Goal: Task Accomplishment & Management: Complete application form

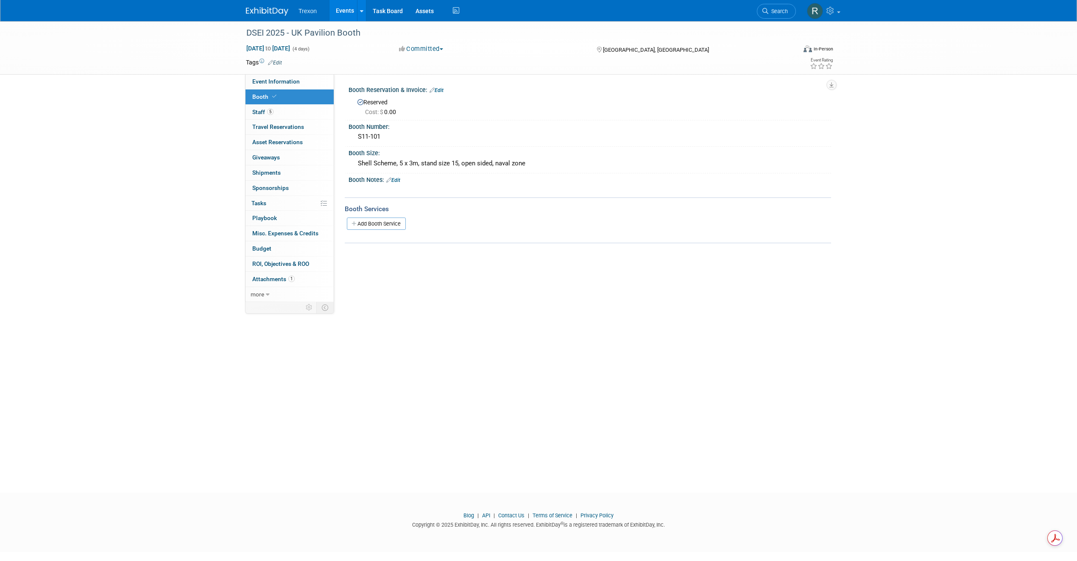
click at [344, 11] on link "Events" at bounding box center [345, 10] width 31 height 21
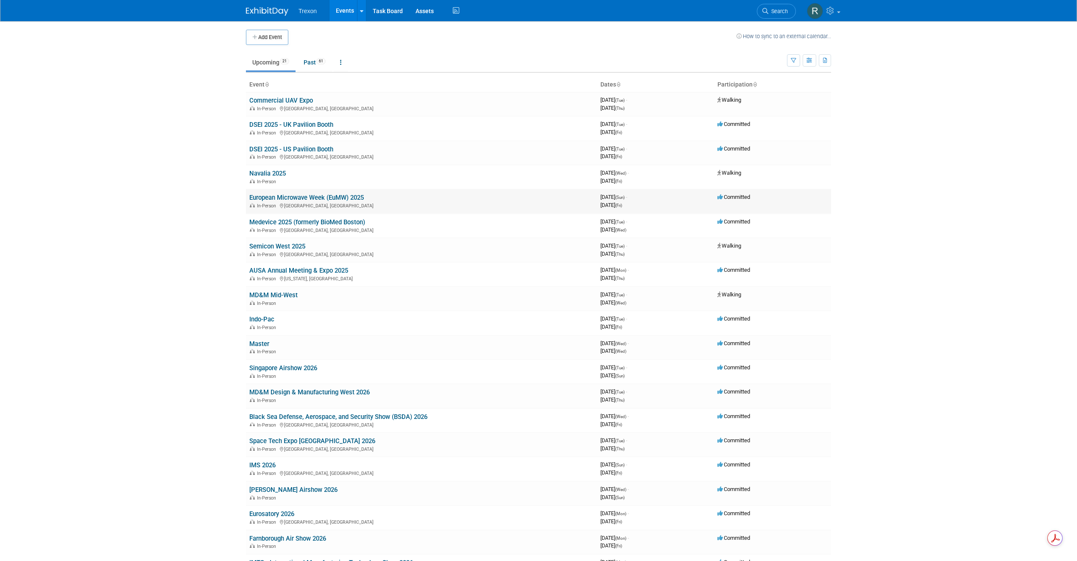
click at [291, 195] on link "European Microwave Week (EuMW) 2025" at bounding box center [306, 198] width 115 height 8
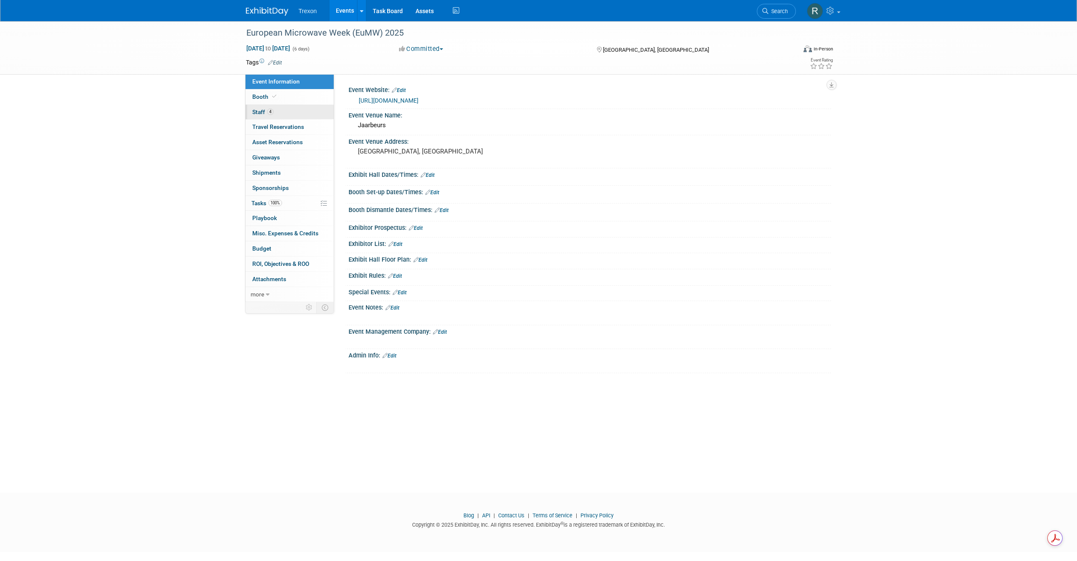
click at [279, 113] on link "4 Staff 4" at bounding box center [290, 112] width 88 height 15
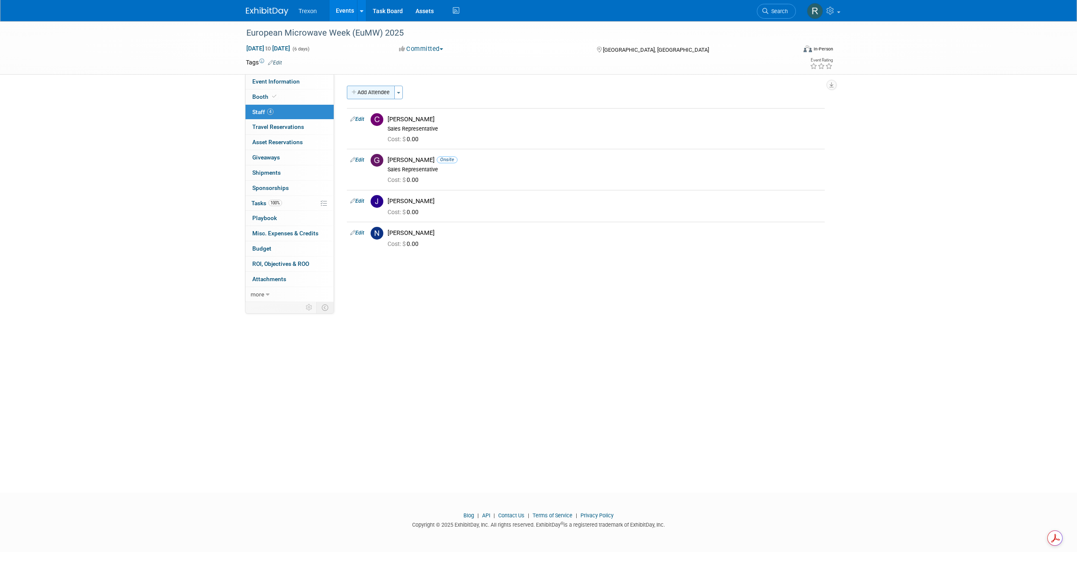
click at [361, 93] on button "Add Attendee" at bounding box center [371, 93] width 48 height 14
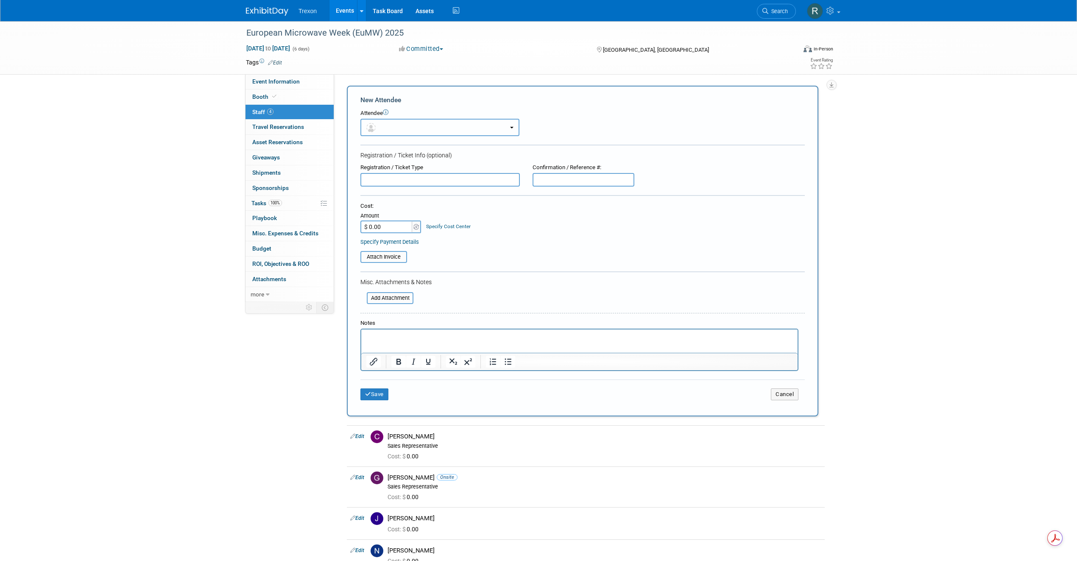
click at [414, 125] on button "button" at bounding box center [440, 127] width 159 height 17
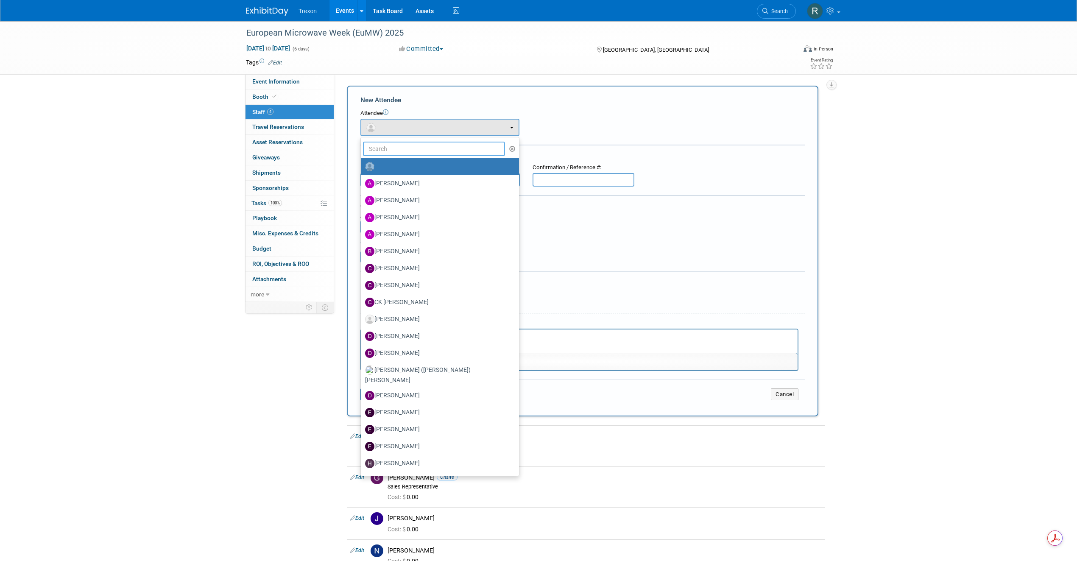
click at [407, 144] on input "text" at bounding box center [434, 149] width 142 height 14
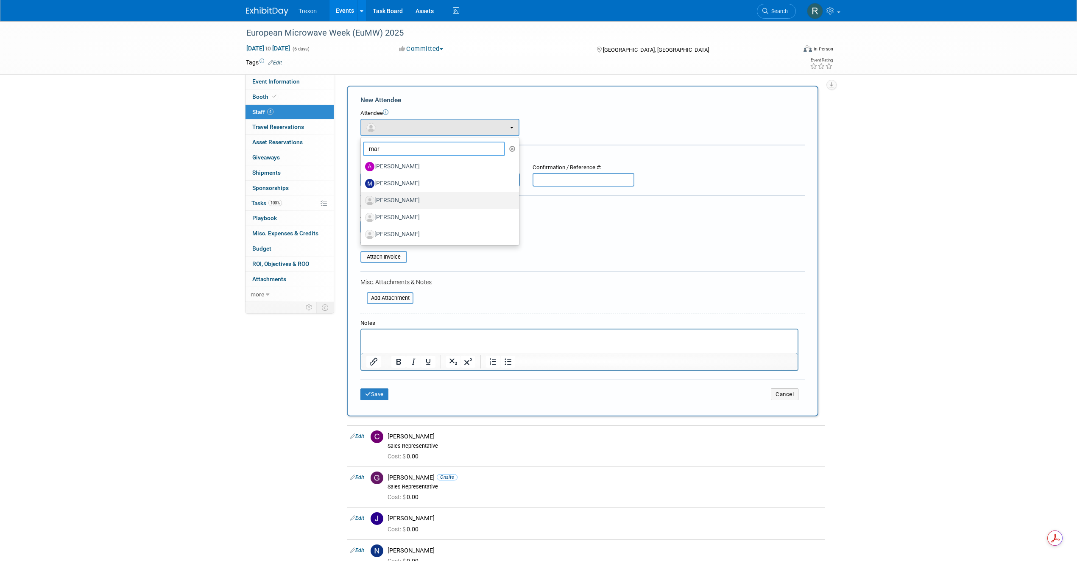
type input "mar"
click at [418, 198] on label "[PERSON_NAME]" at bounding box center [437, 201] width 145 height 14
click at [362, 198] on input "[PERSON_NAME]" at bounding box center [360, 200] width 6 height 6
select select "cfd8fa86-2627-43fd-a40b-15b0fc2a509c"
select select "100"
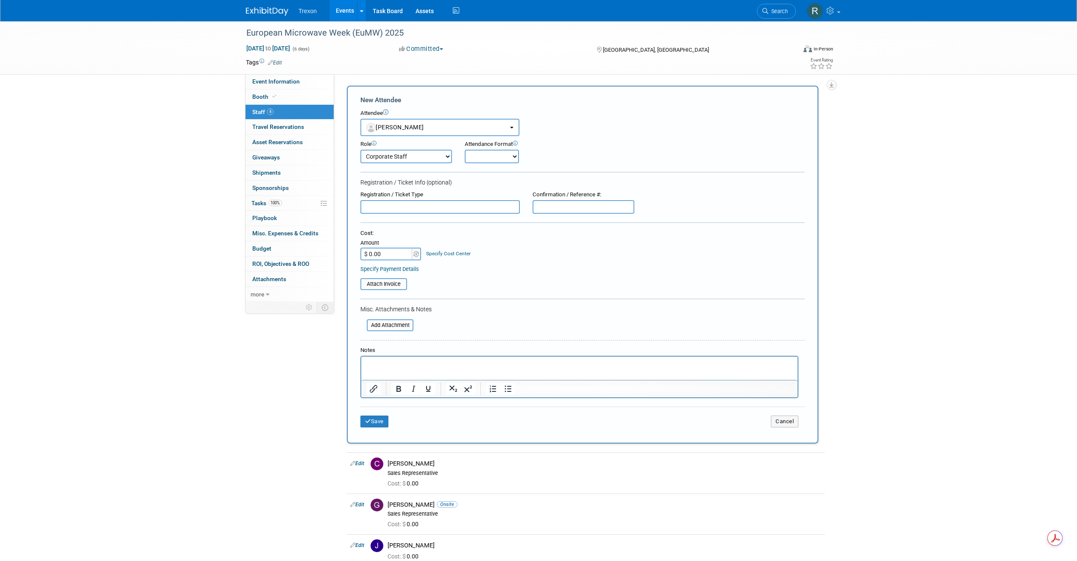
click at [413, 153] on select "Corporate Staff Demonstrator Host Planner Presenter Sales Representative Set-up…" at bounding box center [407, 157] width 92 height 14
drag, startPoint x: 383, startPoint y: 419, endPoint x: 274, endPoint y: 419, distance: 108.2
click at [274, 419] on div "Event Information Event Info Booth Booth 4 Staff 4 Staff 0 Travel Reservations …" at bounding box center [539, 314] width 598 height 586
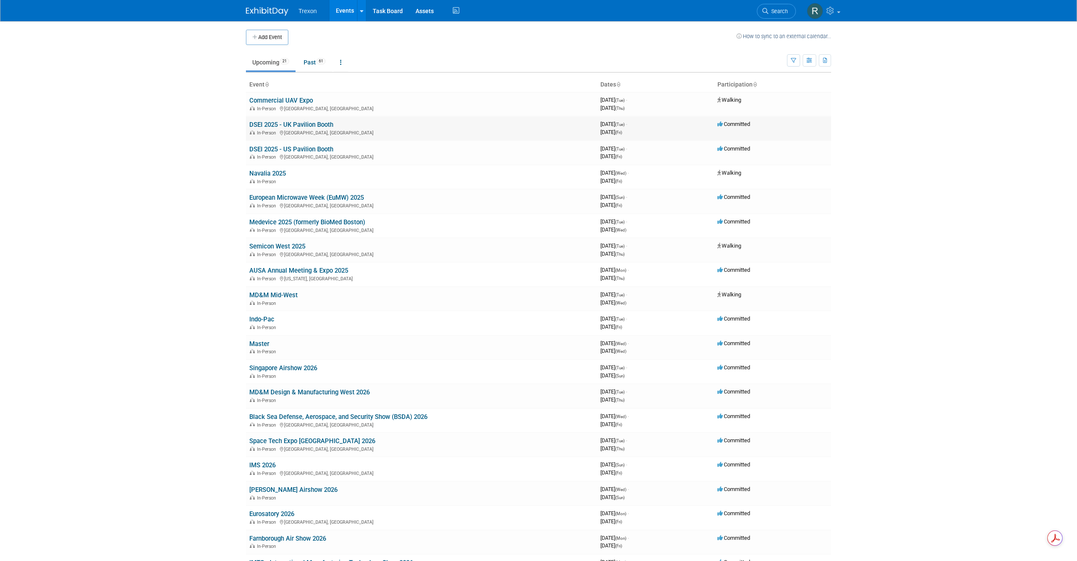
click at [302, 125] on link "DSEI 2025 - UK Pavilion Booth" at bounding box center [291, 125] width 84 height 8
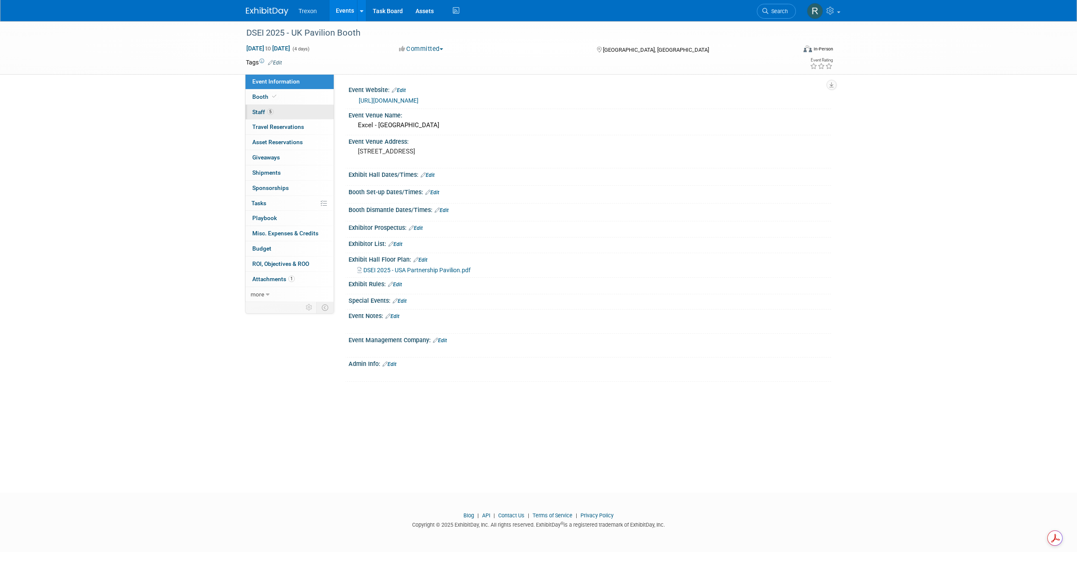
click at [263, 110] on span "Staff 5" at bounding box center [262, 112] width 21 height 7
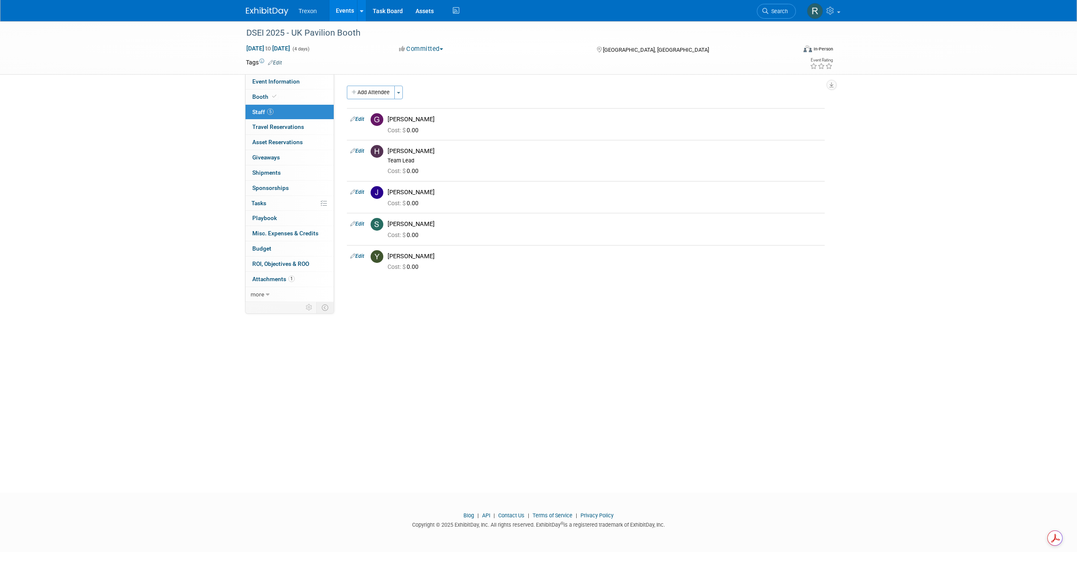
click at [343, 14] on link "Events" at bounding box center [345, 10] width 31 height 21
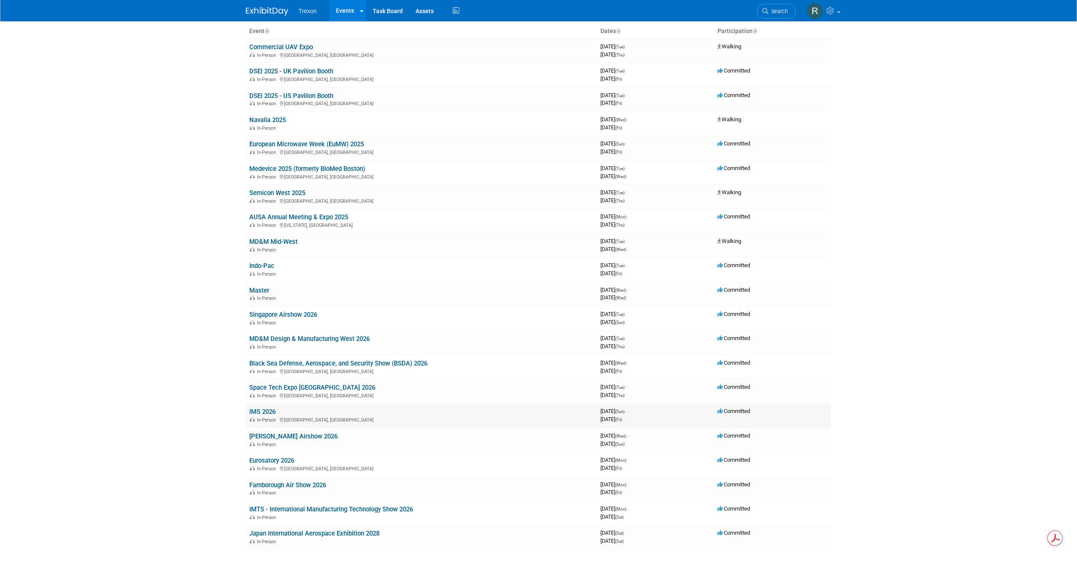
scroll to position [53, 0]
click at [360, 341] on link "MD&M Design & Manufacturing West 2026" at bounding box center [309, 340] width 120 height 8
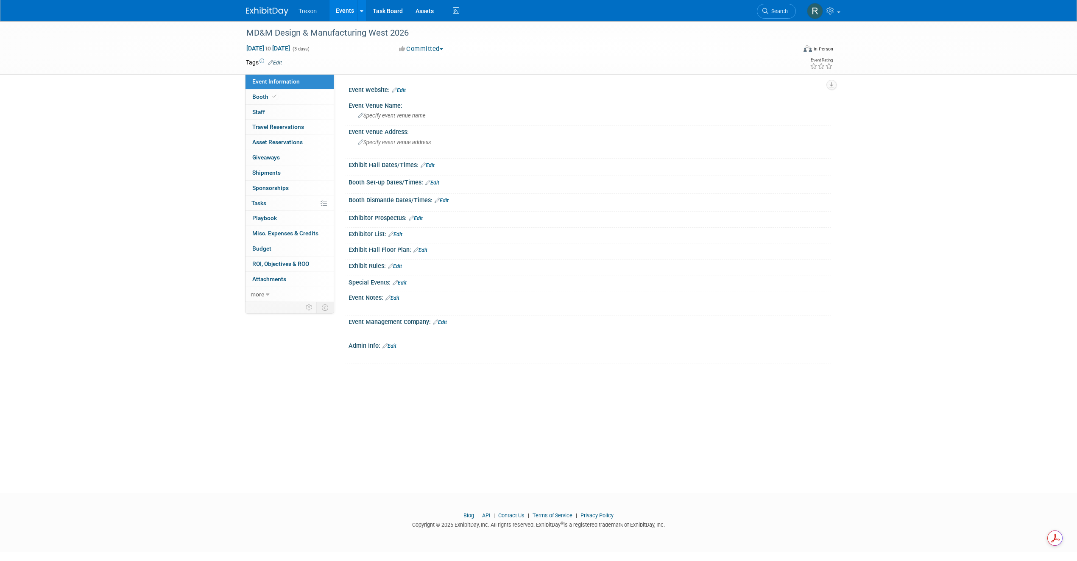
click at [352, 18] on link "Events" at bounding box center [345, 10] width 31 height 21
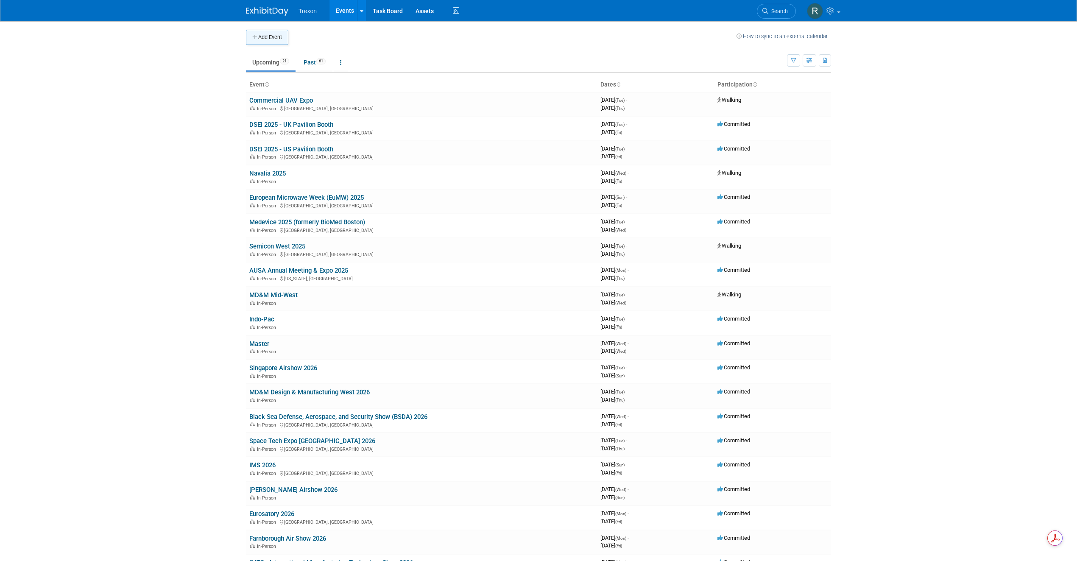
click at [269, 41] on button "Add Event" at bounding box center [267, 37] width 42 height 15
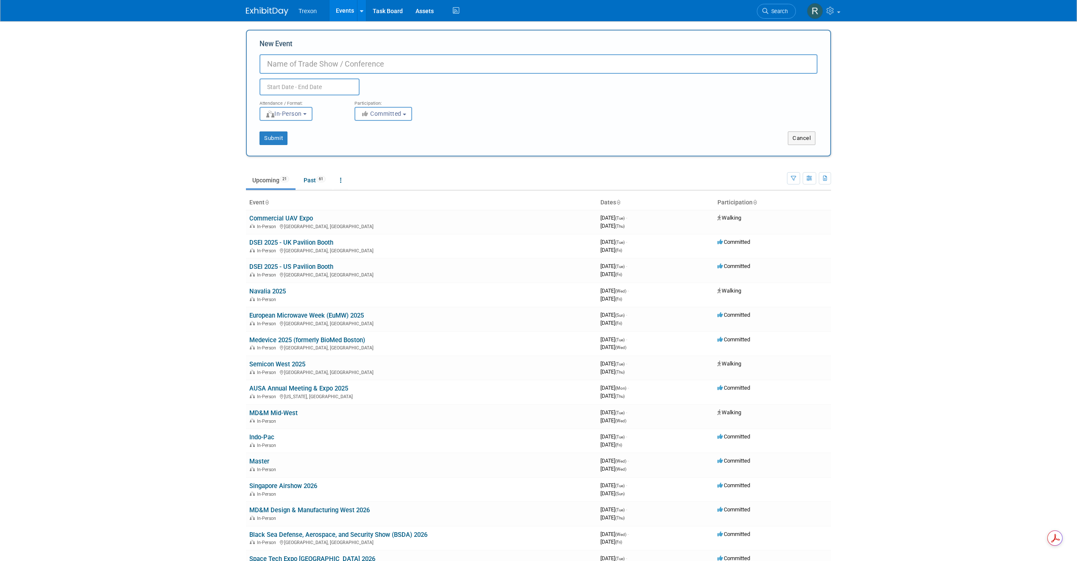
click at [291, 85] on input "text" at bounding box center [310, 86] width 100 height 17
click at [282, 70] on input "New Event" at bounding box center [539, 64] width 558 height 20
type input "Del Mar Electronics"
click at [281, 90] on input "text" at bounding box center [310, 86] width 100 height 17
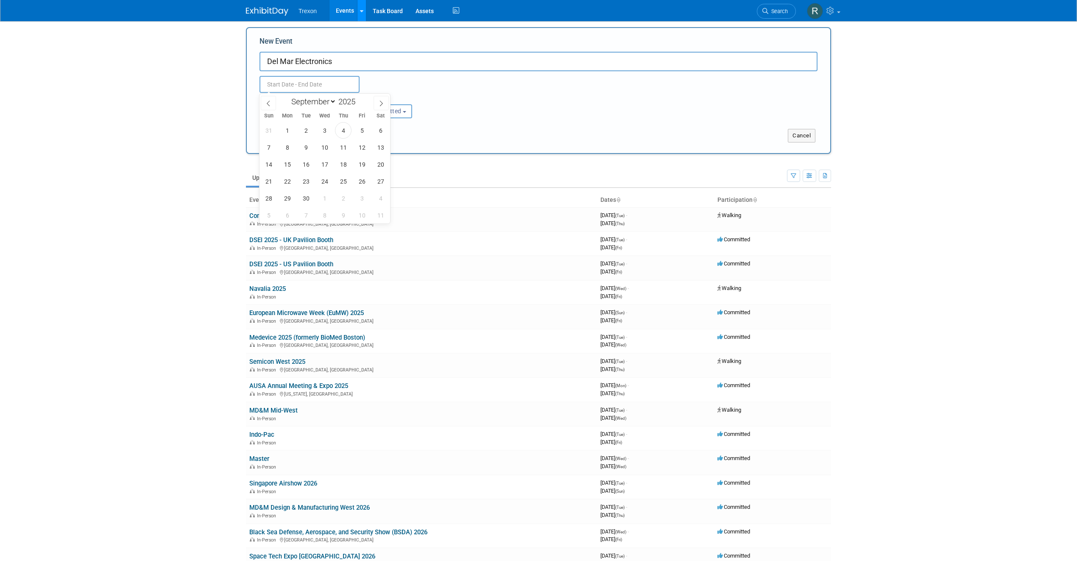
scroll to position [3, 0]
click at [292, 182] on span "22" at bounding box center [287, 180] width 17 height 17
type input "Sep 22, 2025 to Sep 22, 2025"
click at [347, 79] on input "Sep 22, 2025 to Sep 22, 2025" at bounding box center [310, 83] width 100 height 17
click at [435, 94] on div "Participation:" at bounding box center [396, 97] width 82 height 11
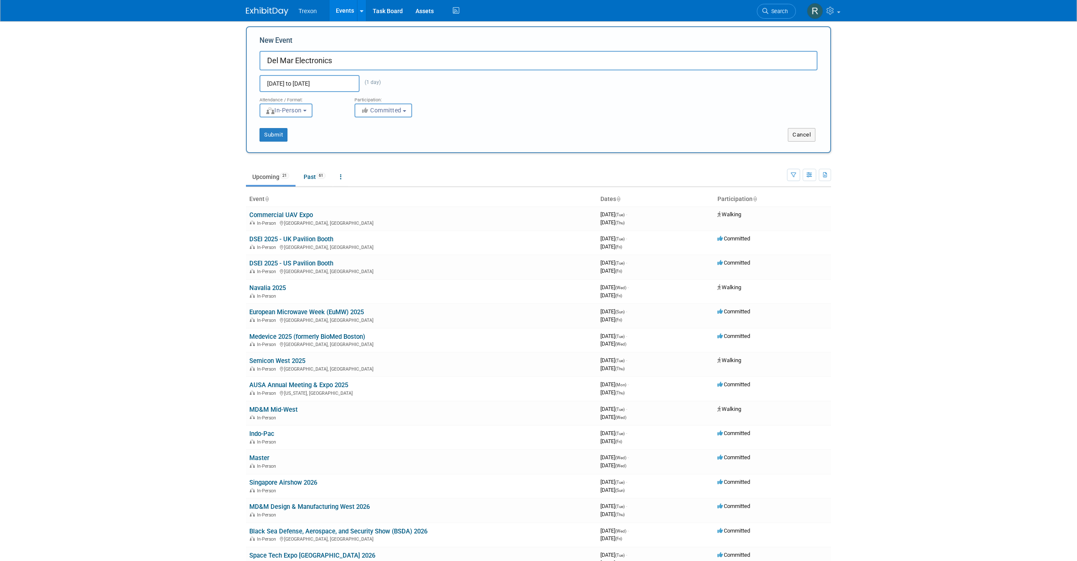
click at [338, 74] on div "Sep 22, 2025 to Sep 22, 2025 (1 day) Duplicate Event Warning" at bounding box center [538, 81] width 571 height 22
click at [335, 82] on input "Sep 22, 2025 to Sep 22, 2025" at bounding box center [310, 83] width 100 height 17
click at [314, 177] on div "31 1 2 3 4 5 6 7 8 9 10 11 12 13 14 15 16 17 18 19 20 21 22 23 24 25 26 27 28 2…" at bounding box center [325, 172] width 131 height 102
click at [299, 184] on span "23" at bounding box center [306, 180] width 17 height 17
type input "Sep 22, 2025 to Sep 23, 2025"
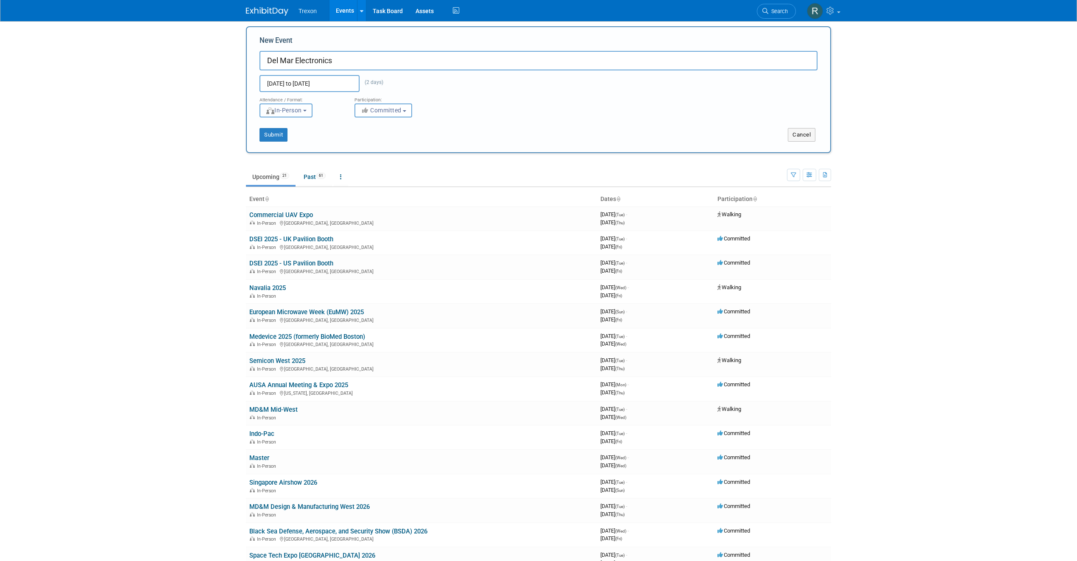
click at [290, 110] on span "In-Person" at bounding box center [284, 110] width 36 height 7
click at [397, 123] on div "Submit Cancel" at bounding box center [538, 129] width 571 height 24
click at [393, 109] on span "Committed" at bounding box center [381, 110] width 41 height 7
click at [389, 141] on label "Considering" at bounding box center [387, 142] width 56 height 11
click at [363, 141] on input "Considering" at bounding box center [360, 143] width 6 height 6
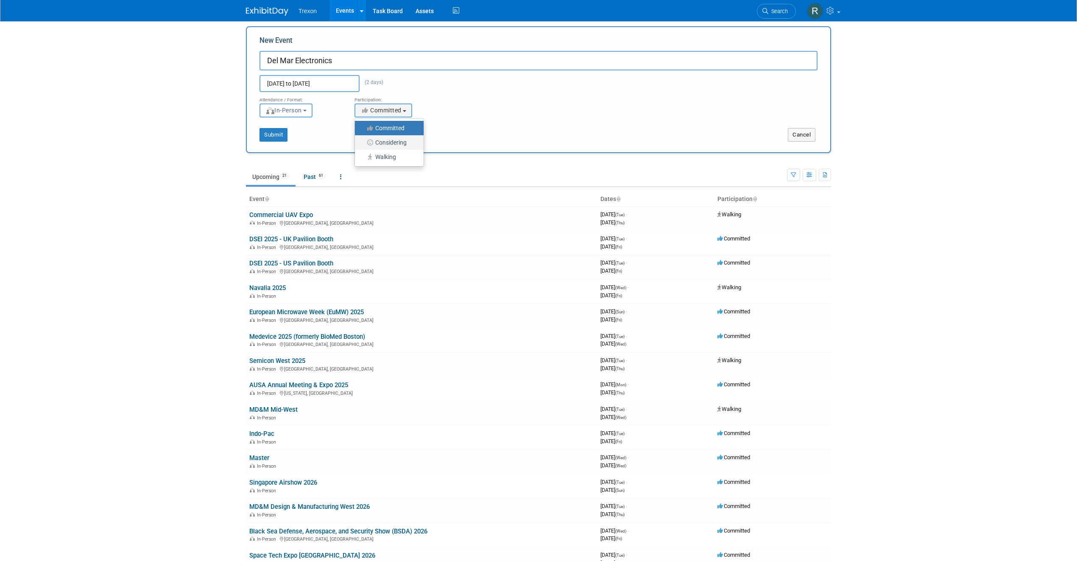
select select "2"
click at [274, 135] on button "Submit" at bounding box center [274, 135] width 28 height 14
type input "Del Mar Electronics"
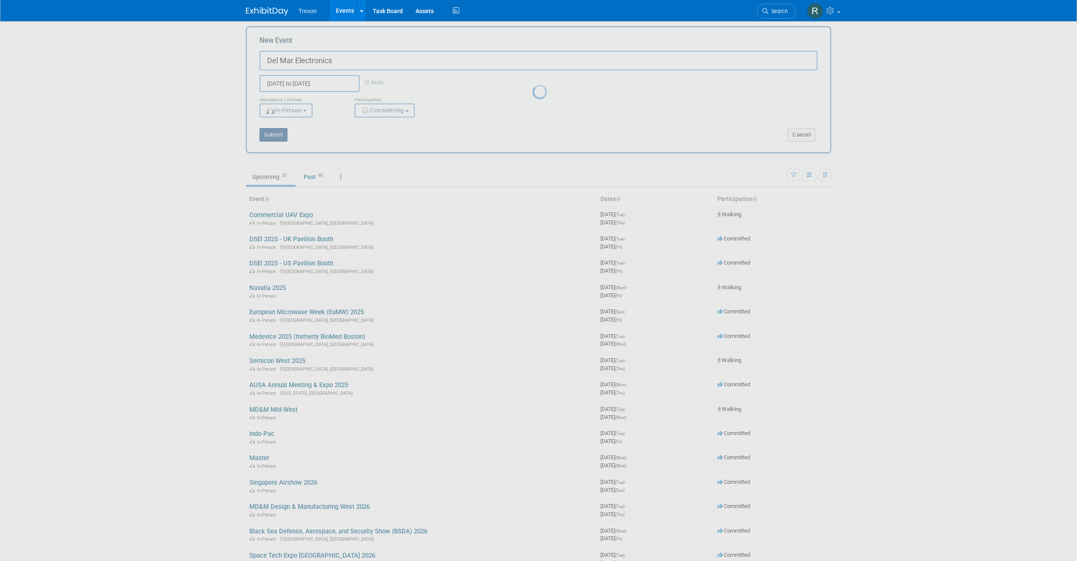
scroll to position [3, 0]
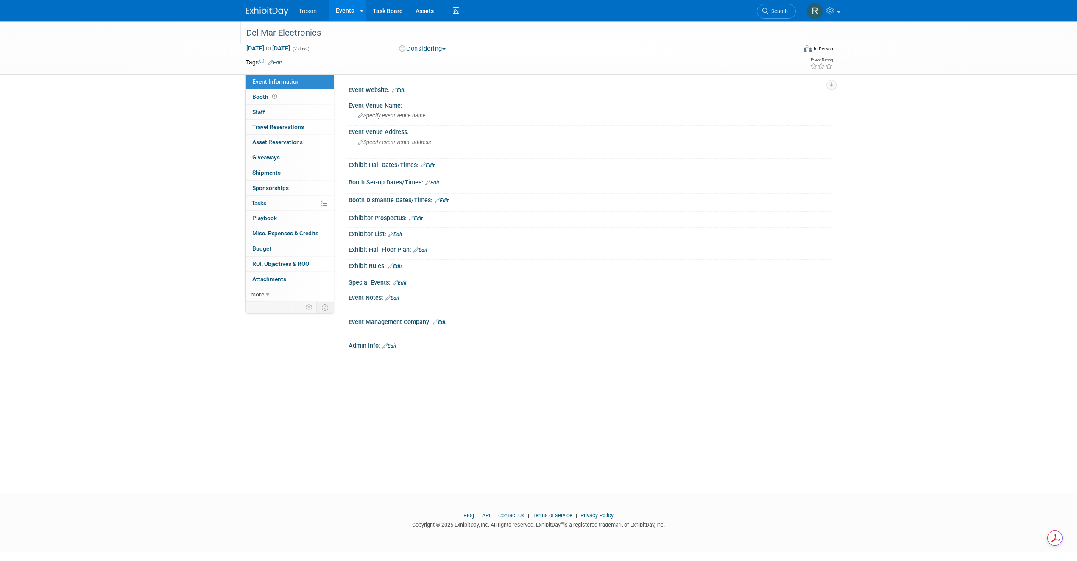
click at [322, 36] on div "Del Mar Electronics" at bounding box center [513, 32] width 540 height 15
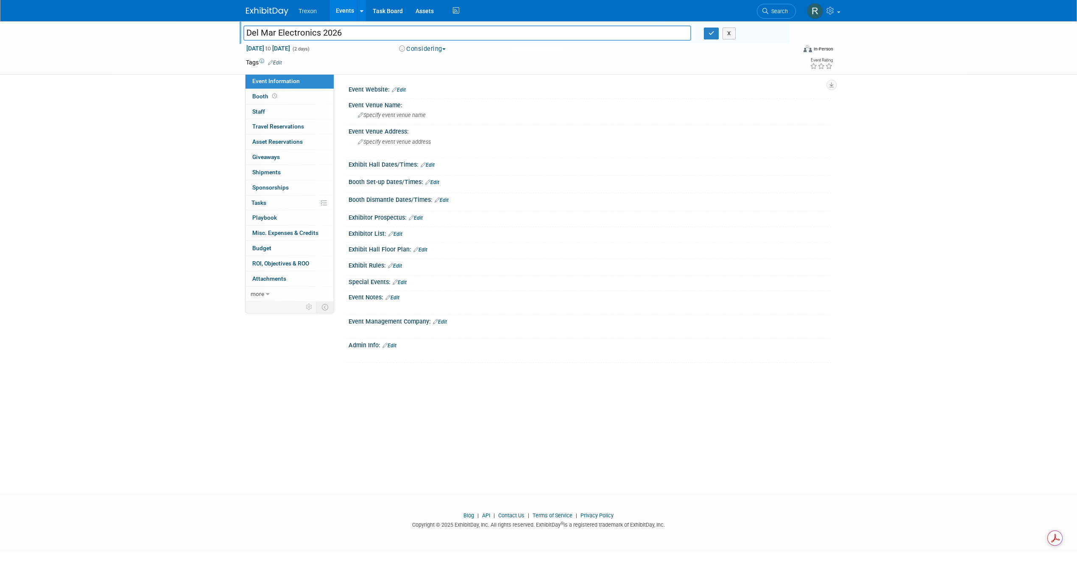
type input "Del Mar Electronics 2026"
click at [199, 43] on div "Del Mar Electronics Del Mar Electronics 2026 X Sep 22, 2025 to Sep 23, 2025 (2 …" at bounding box center [538, 47] width 1077 height 53
click at [198, 122] on div "Del Mar Electronics Del Mar Electronics 2026 X Sep 22, 2025 to Sep 23, 2025 (2 …" at bounding box center [538, 249] width 1077 height 456
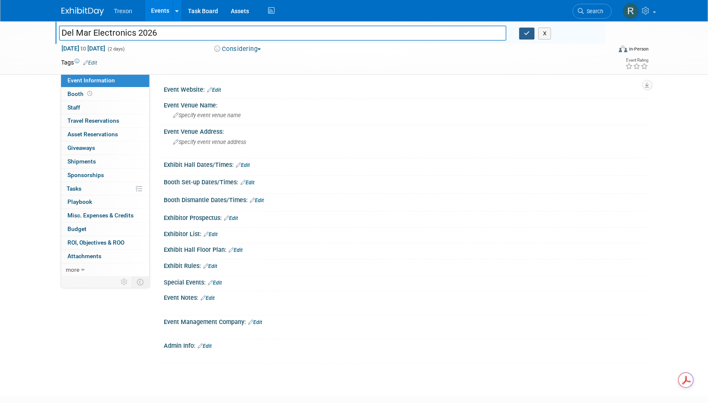
click at [528, 32] on icon "button" at bounding box center [527, 34] width 6 height 6
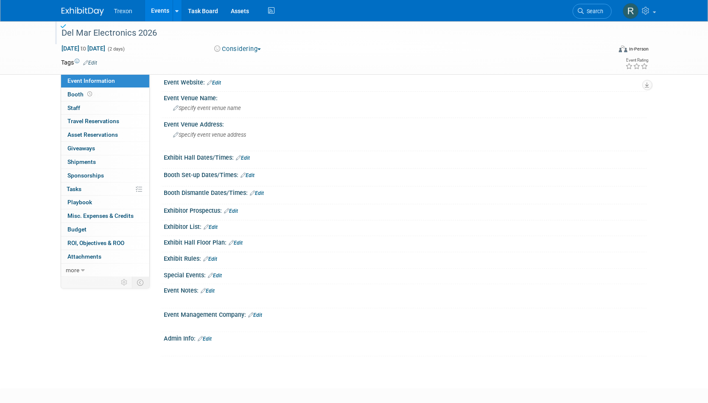
scroll to position [8, 0]
click at [157, 13] on link "Events" at bounding box center [160, 10] width 31 height 21
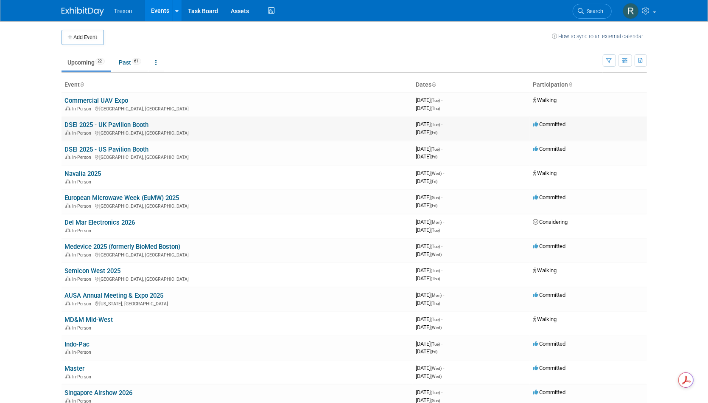
click at [116, 129] on div "In-Person [GEOGRAPHIC_DATA], [GEOGRAPHIC_DATA]" at bounding box center [237, 132] width 344 height 7
click at [118, 125] on link "DSEI 2025 - UK Pavilion Booth" at bounding box center [107, 125] width 84 height 8
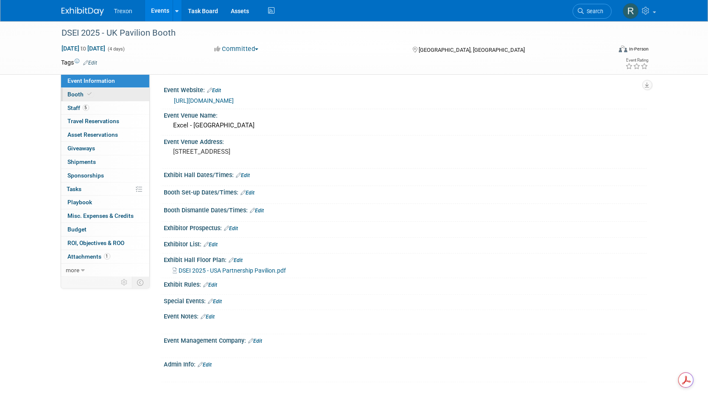
click at [120, 91] on link "Booth" at bounding box center [105, 94] width 88 height 13
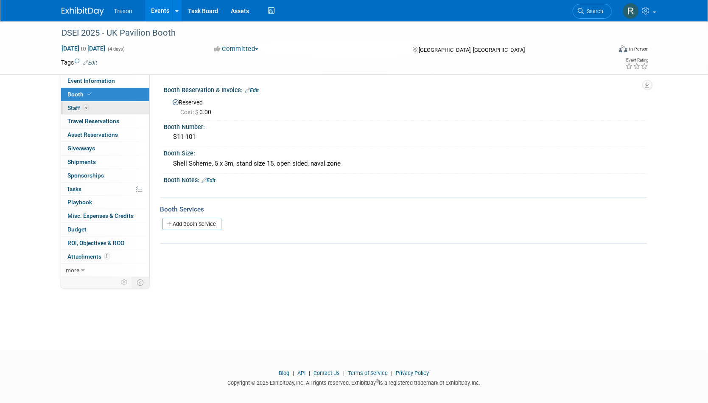
scroll to position [1, 0]
click at [109, 104] on link "5 Staff 5" at bounding box center [105, 107] width 88 height 13
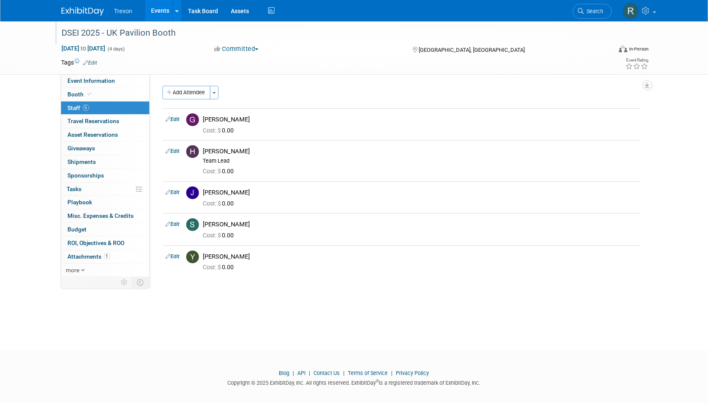
scroll to position [7, 0]
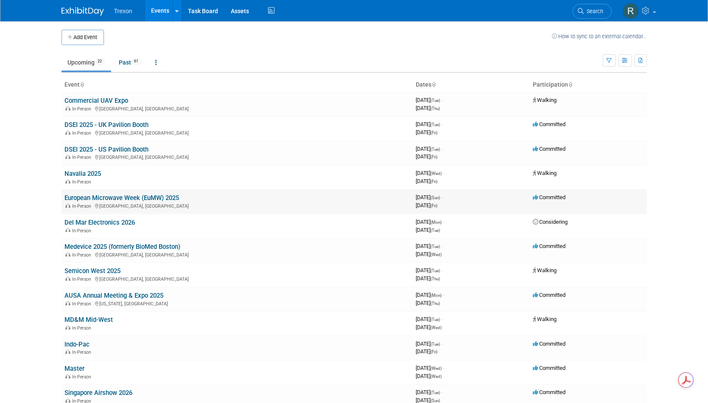
click at [103, 200] on link "European Microwave Week (EuMW) 2025" at bounding box center [122, 198] width 115 height 8
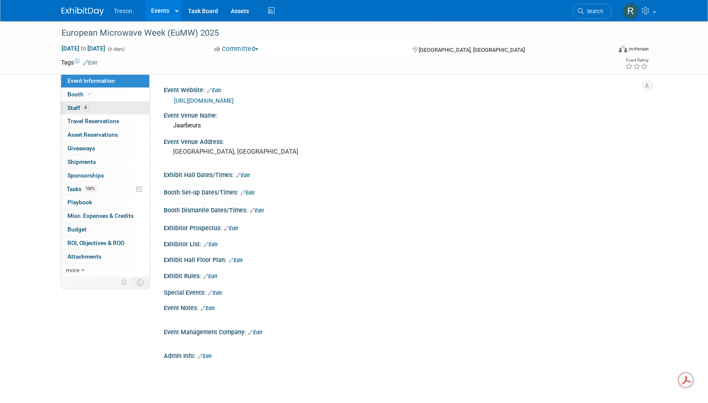
click at [88, 106] on span "4" at bounding box center [86, 107] width 6 height 6
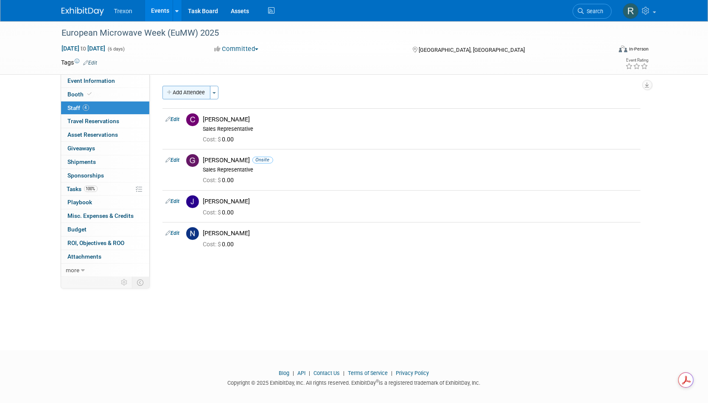
click at [196, 87] on button "Add Attendee" at bounding box center [186, 93] width 48 height 14
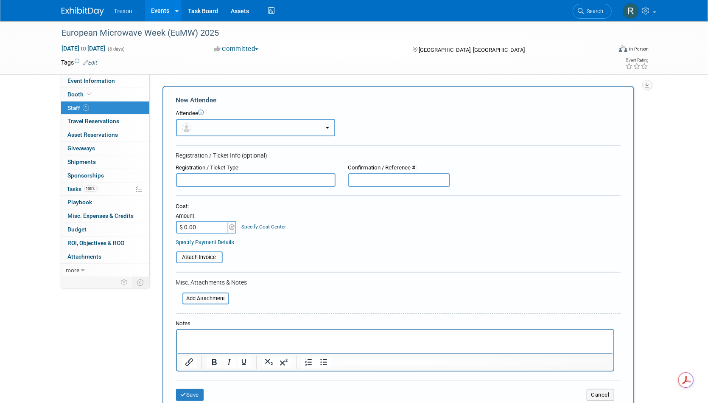
click at [211, 126] on button "button" at bounding box center [255, 127] width 159 height 17
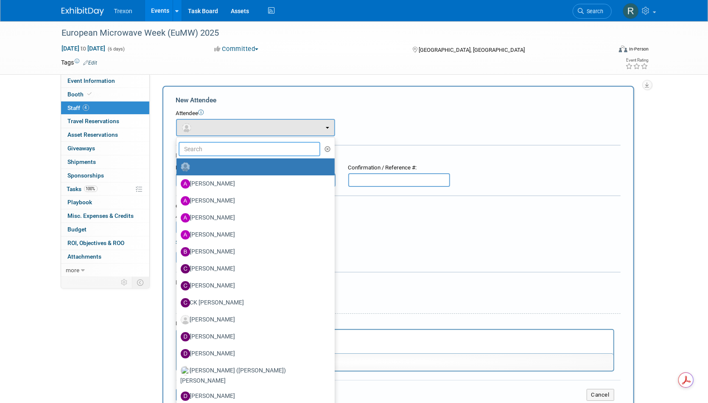
click at [200, 151] on input "text" at bounding box center [250, 149] width 142 height 14
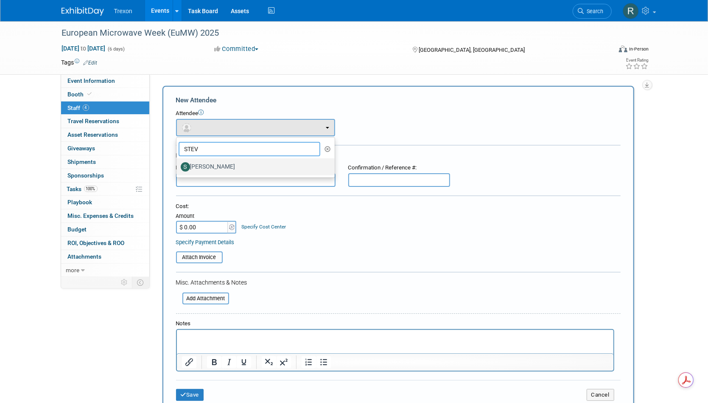
type input "STEV"
click at [201, 167] on label "[PERSON_NAME]" at bounding box center [253, 167] width 145 height 14
click at [178, 167] on input "[PERSON_NAME]" at bounding box center [175, 166] width 6 height 6
select select "eedcc3aa-e4a8-4cce-9e5d-fc93956d5bd5"
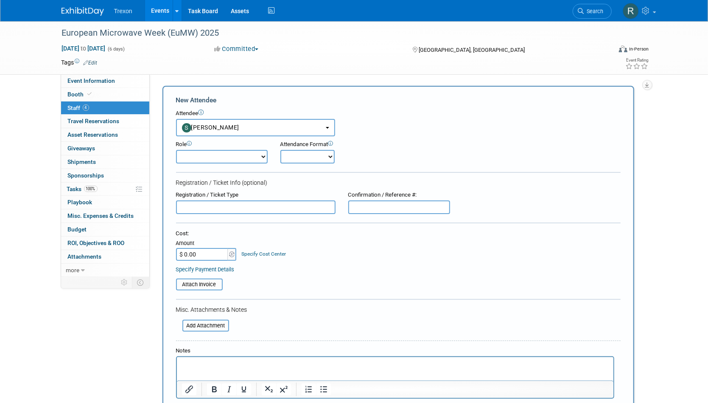
scroll to position [4, 0]
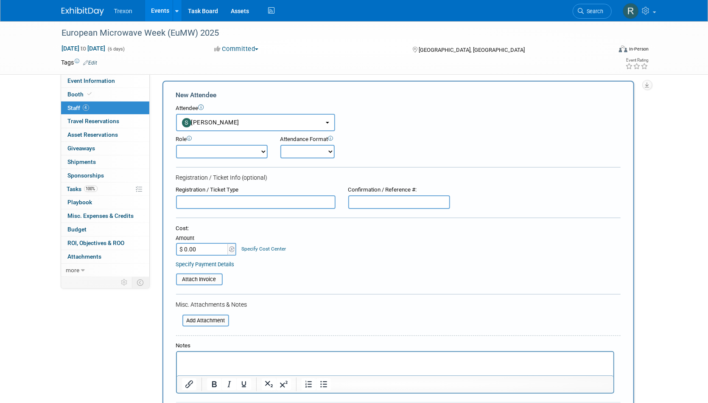
click at [229, 164] on form "New Attendee Attendee <img src="[URL][DOMAIN_NAME]" style="width: 22px; height:…" at bounding box center [398, 259] width 445 height 338
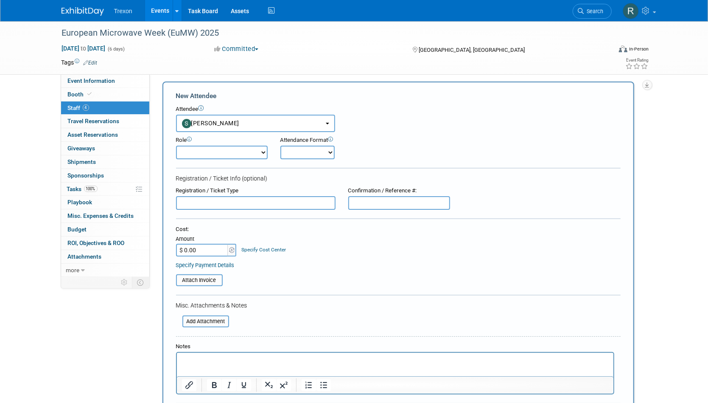
click at [226, 157] on select "Corporate Staff Demonstrator Host Planner Presenter Sales Representative Set-up…" at bounding box center [222, 152] width 92 height 14
select select "9"
click at [176, 145] on select "Corporate Staff Demonstrator Host Planner Presenter Sales Representative Set-up…" at bounding box center [222, 152] width 92 height 14
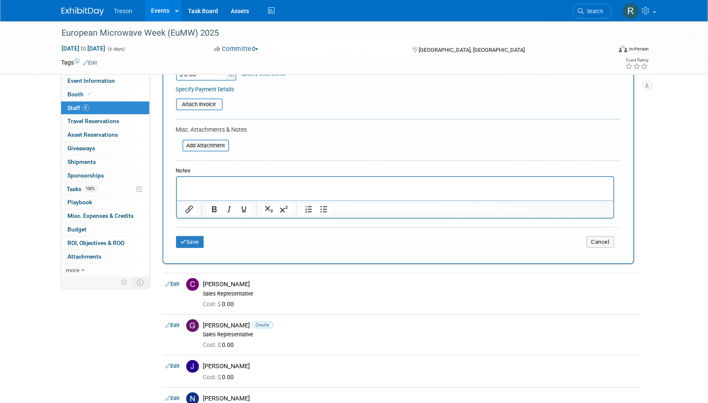
scroll to position [183, 0]
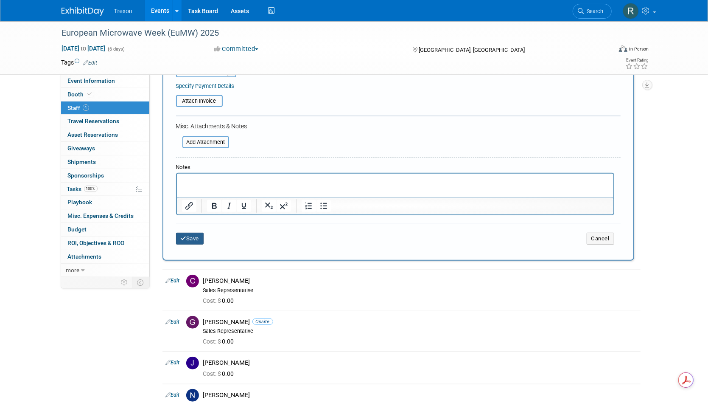
click at [189, 238] on button "Save" at bounding box center [190, 238] width 28 height 12
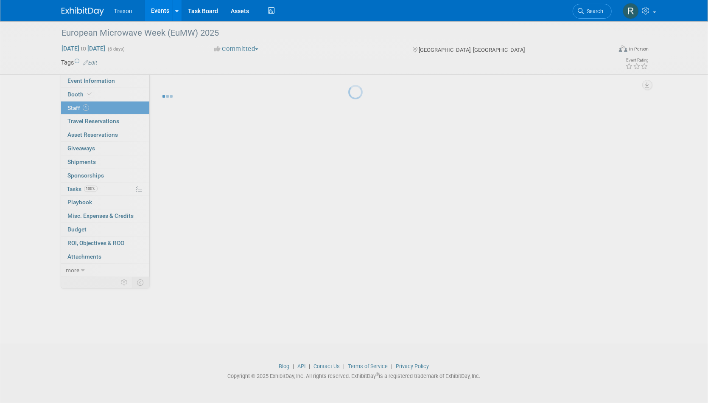
scroll to position [7, 0]
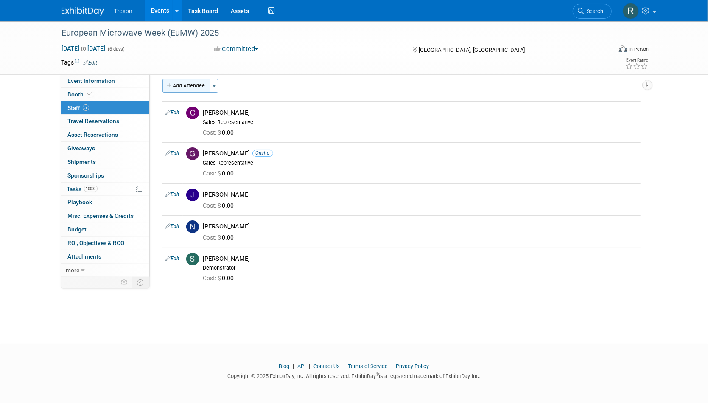
click at [183, 86] on button "Add Attendee" at bounding box center [186, 86] width 48 height 14
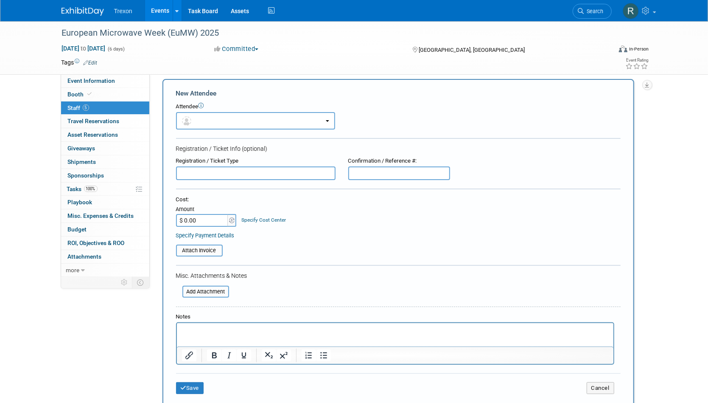
scroll to position [0, 0]
click at [216, 126] on button "button" at bounding box center [255, 120] width 159 height 17
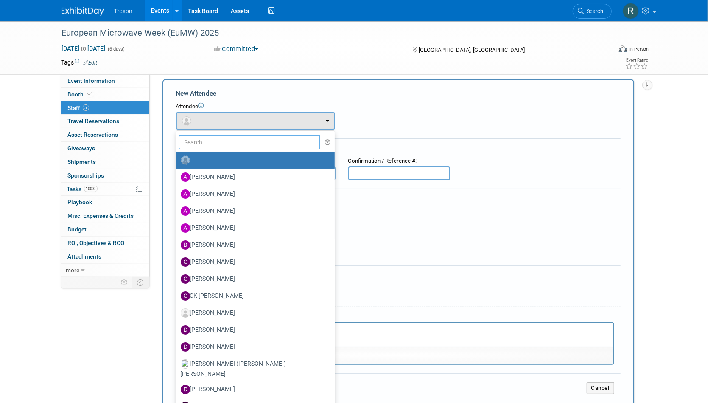
click at [199, 148] on input "text" at bounding box center [250, 142] width 142 height 14
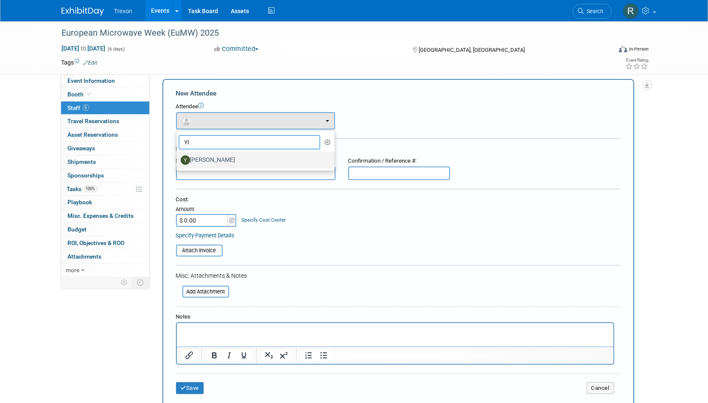
type input "YI"
click at [207, 159] on label "[PERSON_NAME]" at bounding box center [253, 160] width 145 height 14
click at [178, 159] on input "[PERSON_NAME]" at bounding box center [175, 159] width 6 height 6
select select "8f719be2-f9a4-4658-b486-02462c361931"
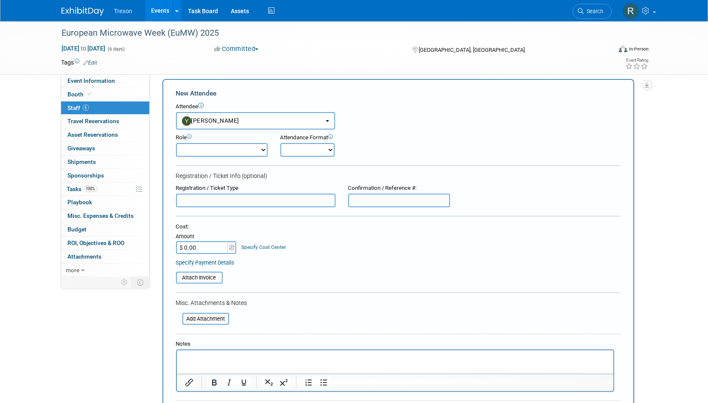
click at [213, 156] on form "New Attendee Attendee <img src="[URL][DOMAIN_NAME]" style="width: 22px; height:…" at bounding box center [398, 258] width 445 height 338
click at [210, 154] on select "Corporate Staff Demonstrator Host Planner Presenter Sales Representative Set-up…" at bounding box center [222, 150] width 92 height 14
select select "9"
click at [176, 143] on select "Corporate Staff Demonstrator Host Planner Presenter Sales Representative Set-up…" at bounding box center [222, 150] width 92 height 14
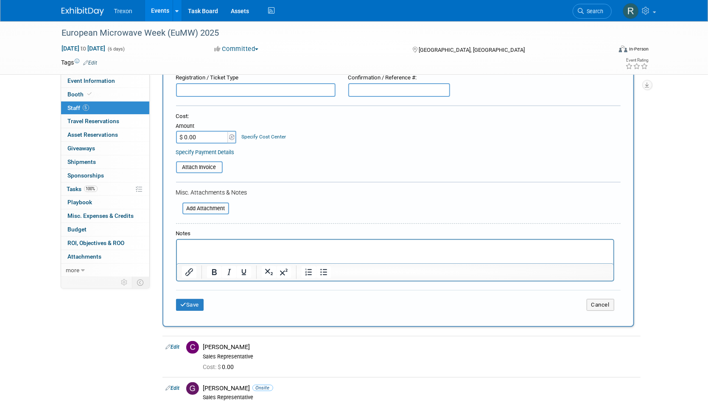
scroll to position [119, 0]
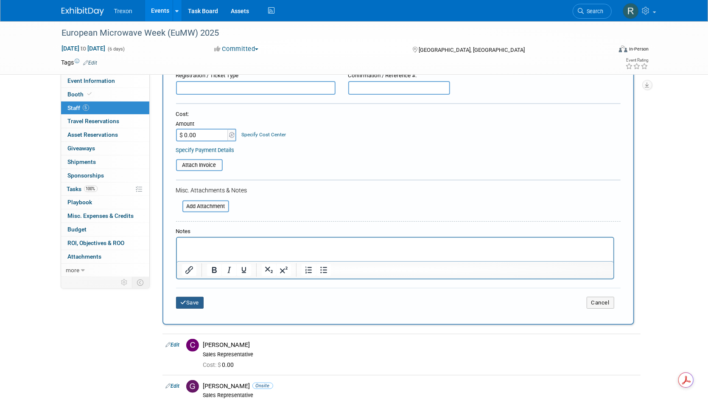
click at [190, 306] on button "Save" at bounding box center [190, 302] width 28 height 12
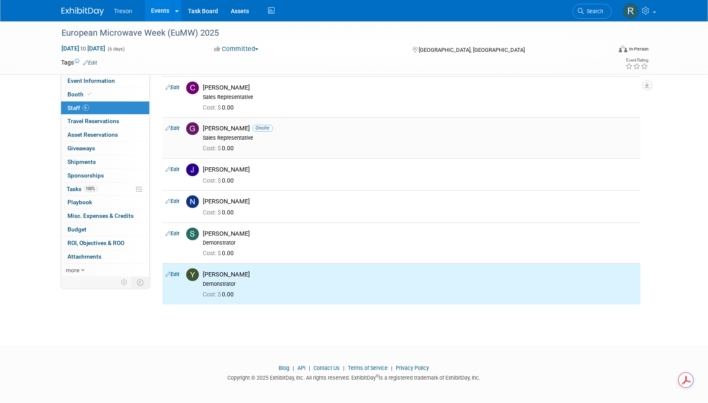
scroll to position [0, 0]
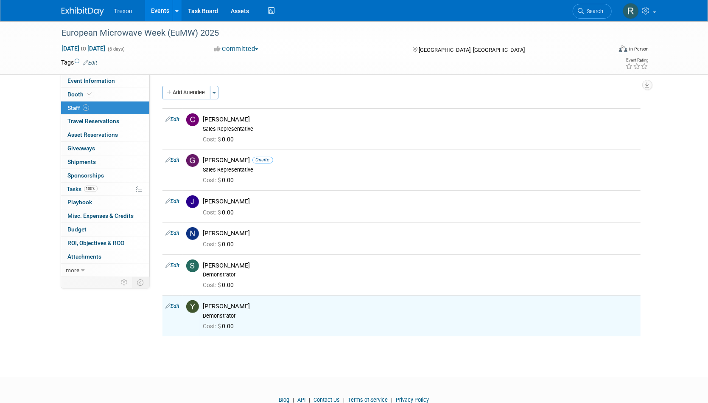
click at [197, 105] on div "Add Attendee Toggle Dropdown Quick -Tag Attendees Apply X (me) select all cancel" at bounding box center [401, 211] width 478 height 250
click at [192, 94] on button "Add Attendee" at bounding box center [186, 93] width 48 height 14
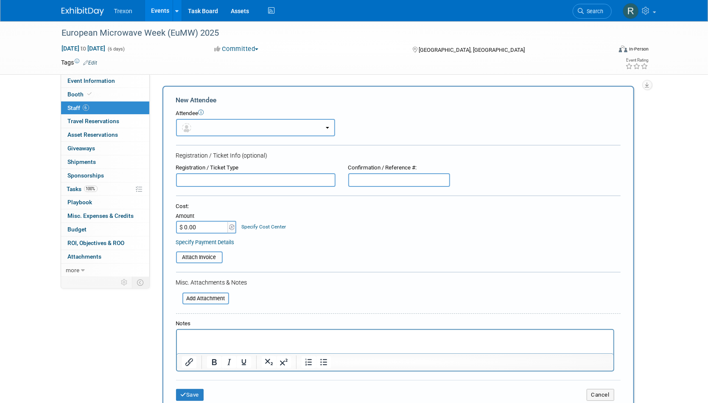
click at [219, 124] on button "button" at bounding box center [255, 127] width 159 height 17
click at [212, 129] on button "button" at bounding box center [255, 127] width 159 height 17
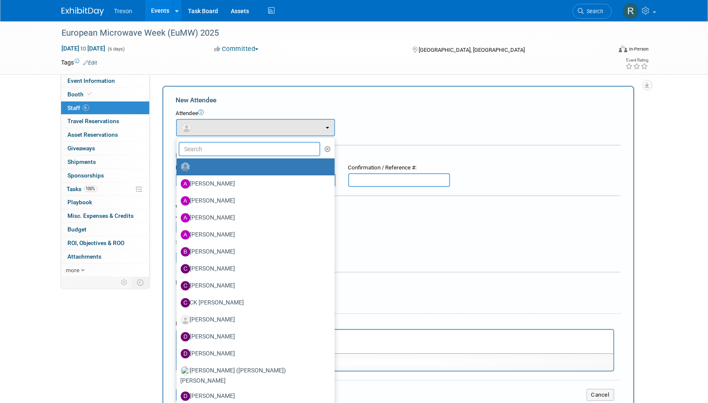
click at [210, 148] on input "text" at bounding box center [250, 149] width 142 height 14
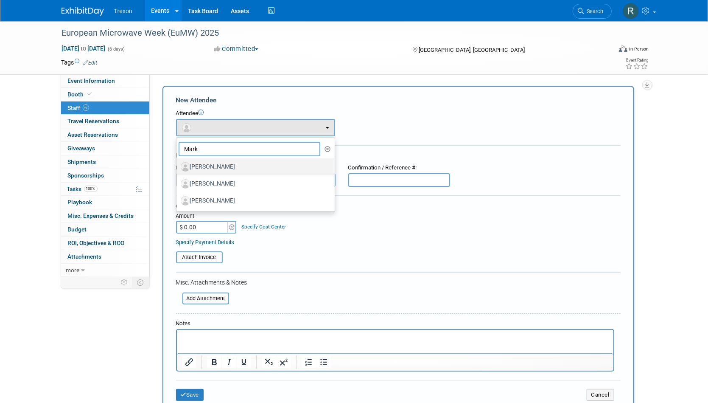
type input "Mark"
click at [231, 167] on label "[PERSON_NAME]" at bounding box center [253, 167] width 145 height 14
click at [178, 167] on input "[PERSON_NAME]" at bounding box center [175, 166] width 6 height 6
select select "cfd8fa86-2627-43fd-a40b-15b0fc2a509c"
select select "100"
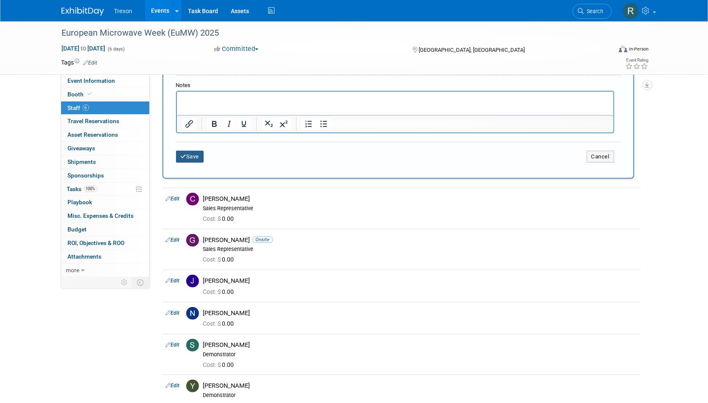
click at [187, 152] on button "Save" at bounding box center [190, 157] width 28 height 12
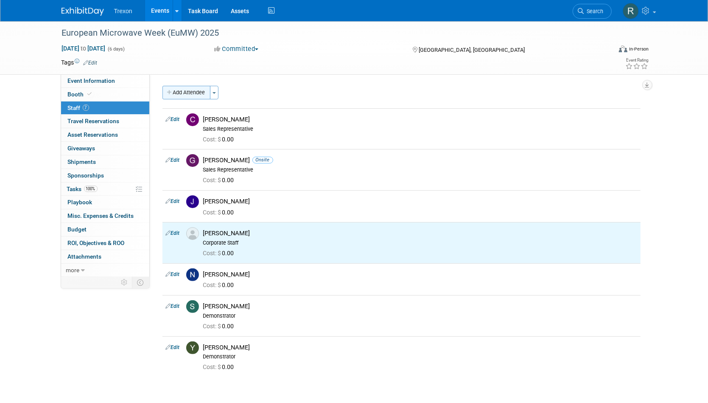
click at [193, 90] on button "Add Attendee" at bounding box center [186, 93] width 48 height 14
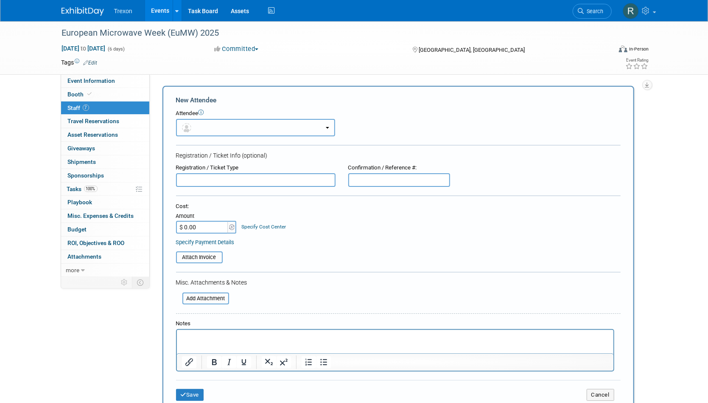
click at [206, 125] on button "button" at bounding box center [255, 127] width 159 height 17
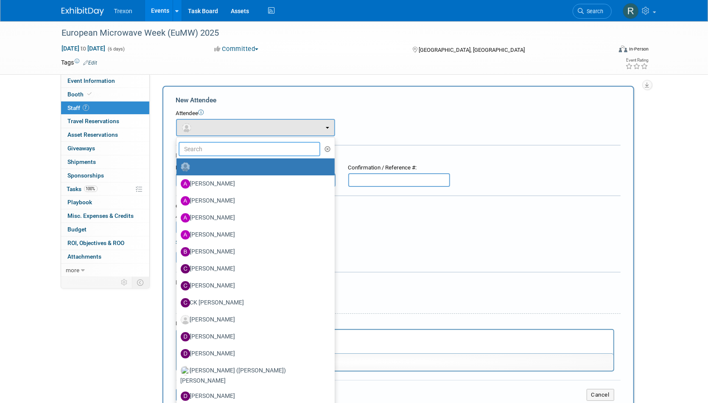
click at [213, 148] on input "text" at bounding box center [250, 149] width 142 height 14
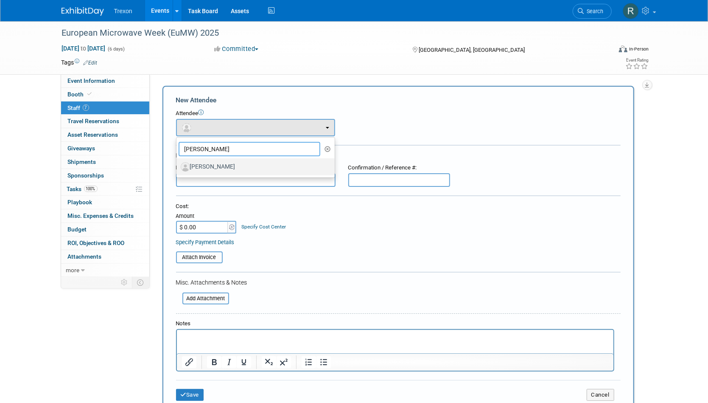
type input "[PERSON_NAME]"
click at [221, 171] on label "[PERSON_NAME]" at bounding box center [253, 167] width 145 height 14
click at [178, 168] on input "[PERSON_NAME]" at bounding box center [175, 166] width 6 height 6
select select "b0812f74-8993-48ee-84ae-96f2cd75747e"
select select "100"
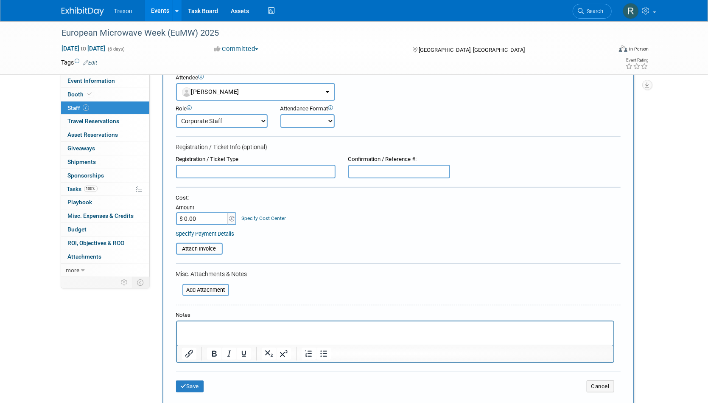
scroll to position [85, 0]
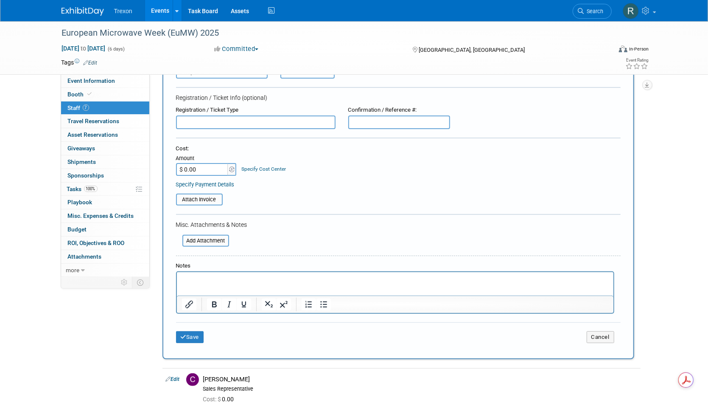
click at [190, 342] on div "Save Cancel" at bounding box center [398, 335] width 445 height 27
click at [197, 338] on button "Save" at bounding box center [190, 337] width 28 height 12
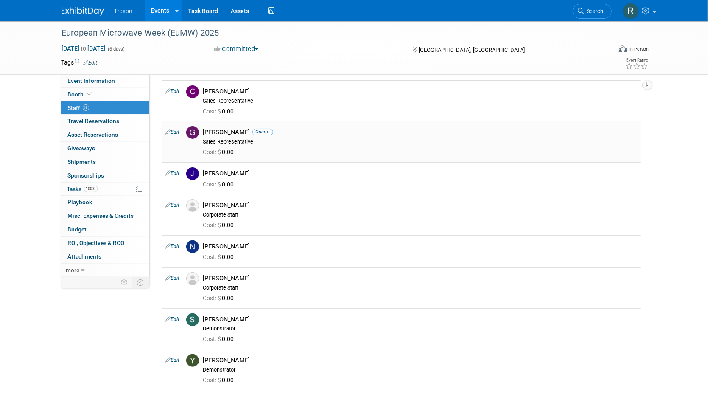
scroll to position [29, 0]
click at [105, 78] on span "Event Information" at bounding box center [92, 80] width 48 height 7
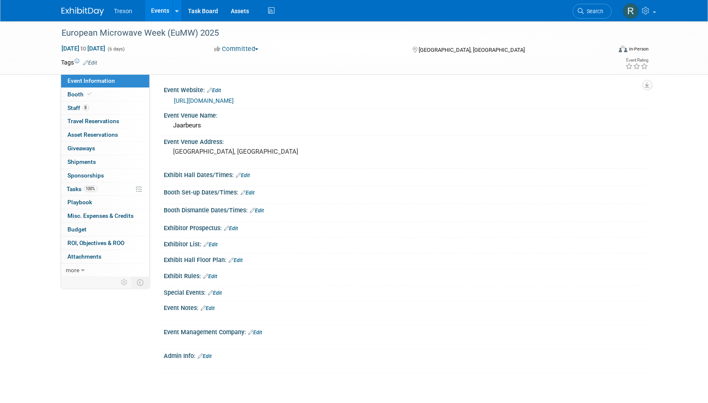
click at [230, 98] on link "[URL][DOMAIN_NAME]" at bounding box center [204, 100] width 60 height 7
